Goal: Task Accomplishment & Management: Manage account settings

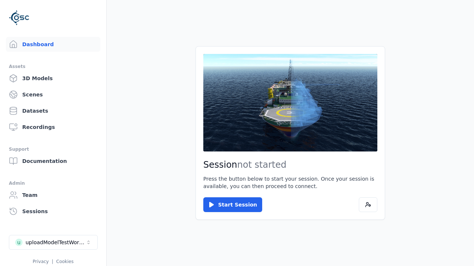
click at [53, 243] on div "uploadModelTestWorkspace" at bounding box center [56, 242] width 60 height 7
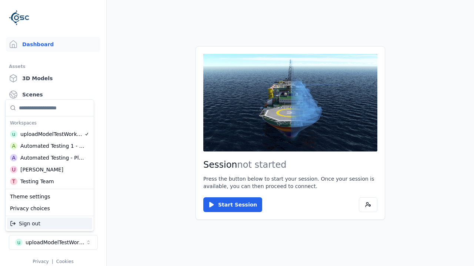
click at [50, 182] on div "Testing Team" at bounding box center [37, 181] width 34 height 7
click at [237, 133] on html "Support Dashboard Assets 3D Models Scenes Datasets Recordings Support Documenta…" at bounding box center [237, 133] width 474 height 266
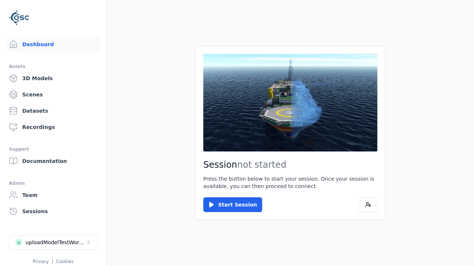
click at [53, 78] on link "3D Models" at bounding box center [53, 78] width 94 height 15
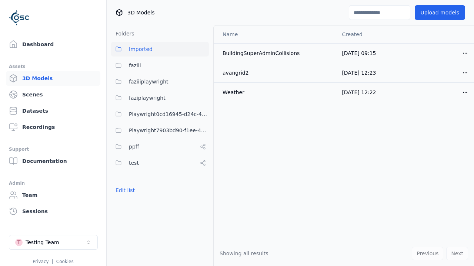
click at [125, 191] on button "Edit list" at bounding box center [125, 190] width 28 height 13
click at [132, 191] on link "Create folder" at bounding box center [132, 190] width 34 height 7
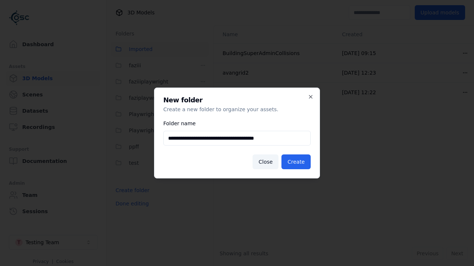
type input "**********"
click at [296, 162] on button "Create" at bounding box center [295, 162] width 29 height 15
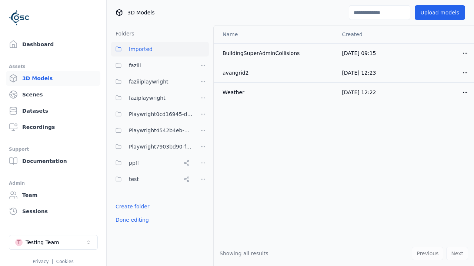
click at [132, 220] on button "Done editing" at bounding box center [132, 219] width 42 height 13
click at [125, 213] on button "Done editing" at bounding box center [132, 219] width 42 height 13
click at [203, 131] on html "Support Dashboard Assets 3D Models Scenes Datasets Recordings Support Documenta…" at bounding box center [237, 133] width 474 height 266
click at [203, 158] on div "Rename" at bounding box center [203, 158] width 50 height 12
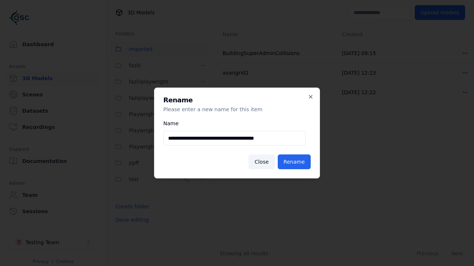
click at [234, 138] on input "**********" at bounding box center [234, 138] width 142 height 15
type input "**********"
click at [294, 162] on button "Rename" at bounding box center [294, 162] width 33 height 15
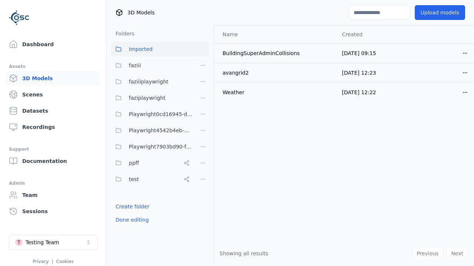
click at [132, 220] on button "Done editing" at bounding box center [132, 219] width 42 height 13
click at [125, 207] on button "Edit list" at bounding box center [125, 206] width 28 height 13
click at [203, 147] on html "Support Dashboard Assets 3D Models Scenes Datasets Recordings Support Documenta…" at bounding box center [237, 133] width 474 height 266
click at [203, 186] on div "Delete" at bounding box center [203, 186] width 50 height 12
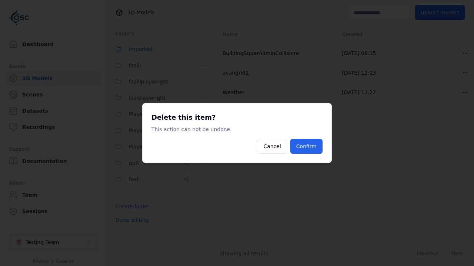
click at [306, 147] on button "Confirm" at bounding box center [306, 146] width 32 height 15
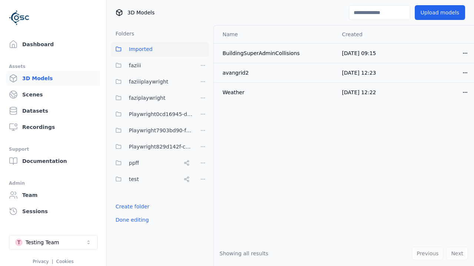
click at [132, 220] on button "Done editing" at bounding box center [132, 219] width 42 height 13
